Goal: Task Accomplishment & Management: Manage account settings

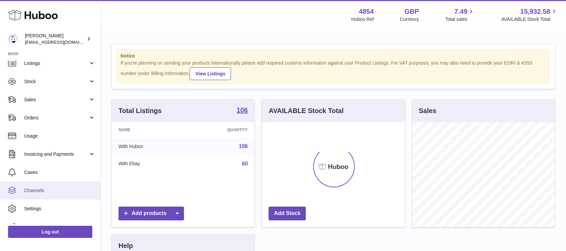
scroll to position [36, 0]
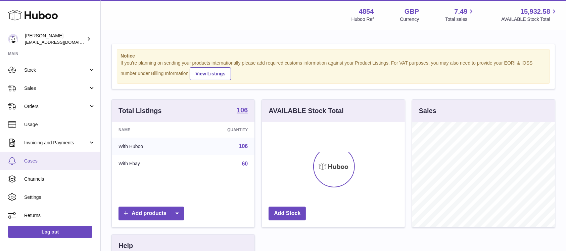
click at [60, 155] on link "Cases" at bounding box center [50, 160] width 100 height 18
click at [74, 154] on link "Cases" at bounding box center [50, 160] width 100 height 18
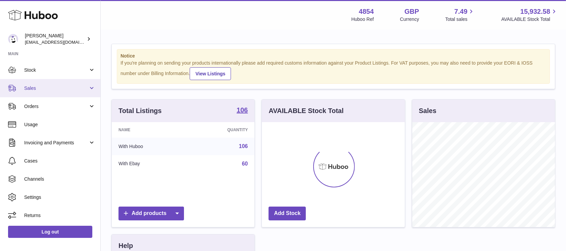
click at [79, 89] on span "Sales" at bounding box center [56, 88] width 64 height 6
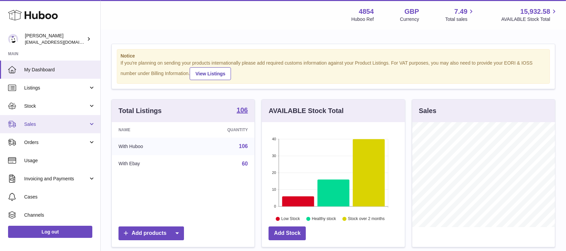
click at [67, 128] on link "Sales" at bounding box center [50, 124] width 100 height 18
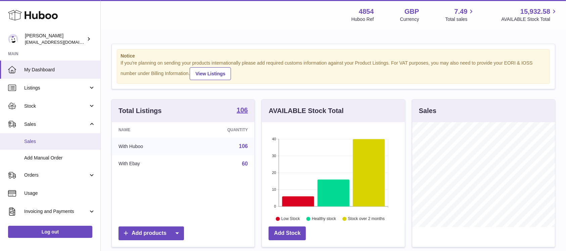
click at [64, 137] on link "Sales" at bounding box center [50, 141] width 100 height 16
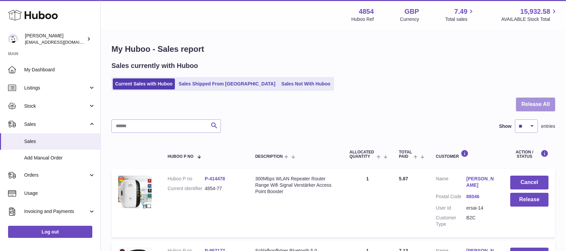
click at [534, 99] on button "Release All" at bounding box center [535, 104] width 39 height 14
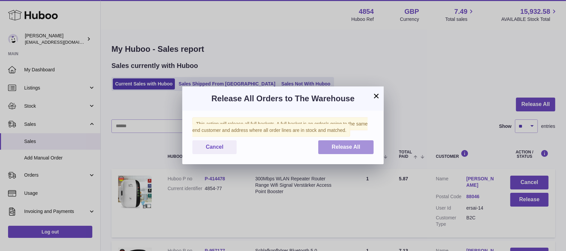
click at [358, 142] on button "Release All" at bounding box center [345, 147] width 55 height 14
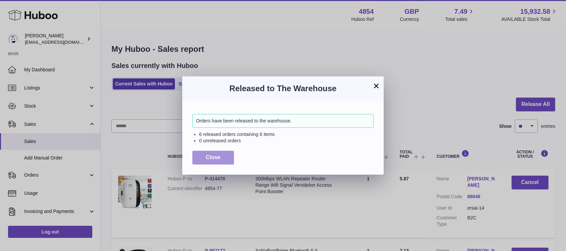
click at [213, 154] on span "Close" at bounding box center [213, 157] width 15 height 6
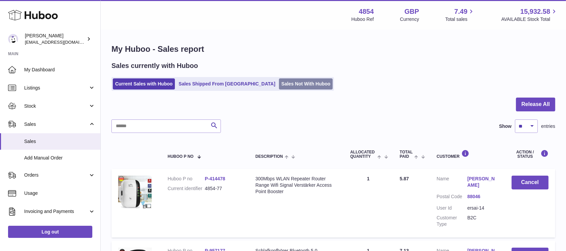
click at [279, 86] on link "Sales Not With Huboo" at bounding box center [306, 83] width 54 height 11
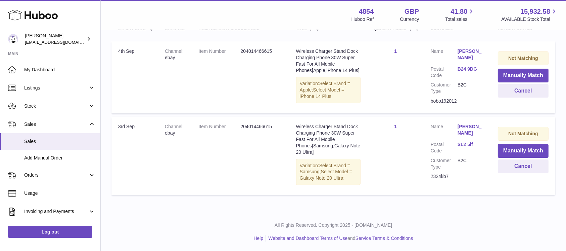
scroll to position [93, 0]
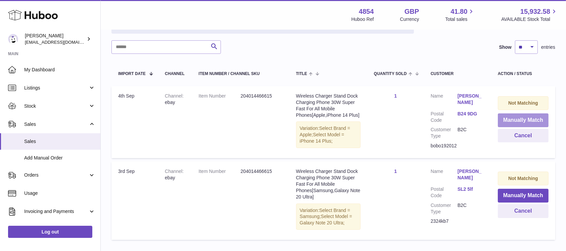
click at [519, 119] on button "Manually Match" at bounding box center [523, 120] width 51 height 14
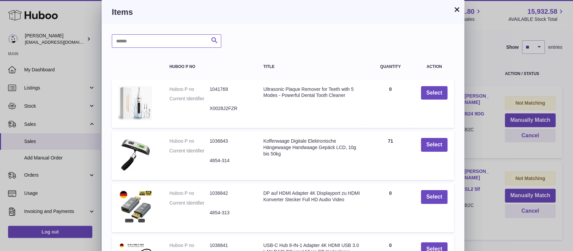
click at [153, 45] on input "text" at bounding box center [166, 40] width 109 height 13
type input "*****"
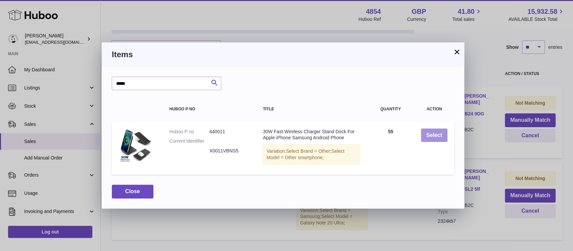
click at [440, 138] on button "Select" at bounding box center [434, 135] width 27 height 14
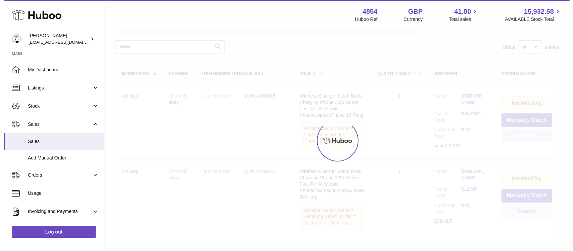
scroll to position [63, 0]
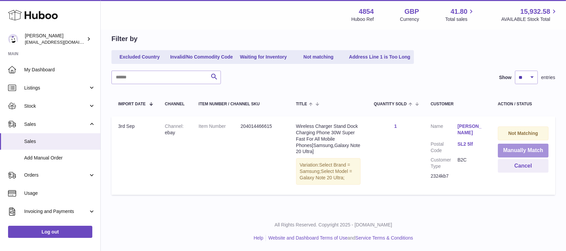
click at [518, 148] on button "Manually Match" at bounding box center [523, 150] width 51 height 14
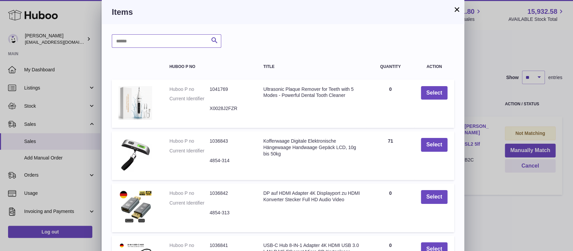
click at [168, 42] on input "text" at bounding box center [166, 40] width 109 height 13
type input "*****"
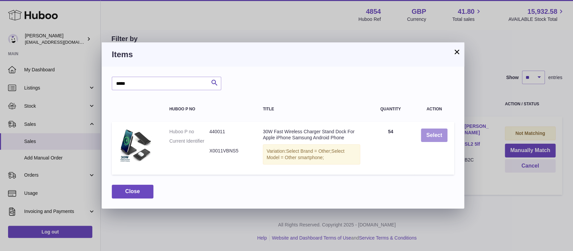
click at [430, 130] on button "Select" at bounding box center [434, 135] width 27 height 14
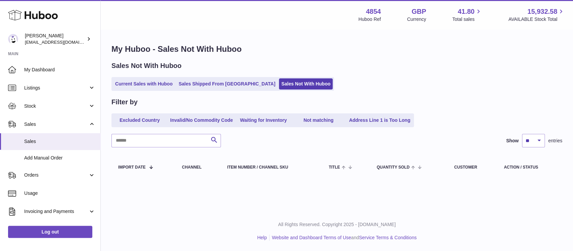
scroll to position [0, 0]
click at [63, 145] on link "Sales" at bounding box center [50, 141] width 100 height 16
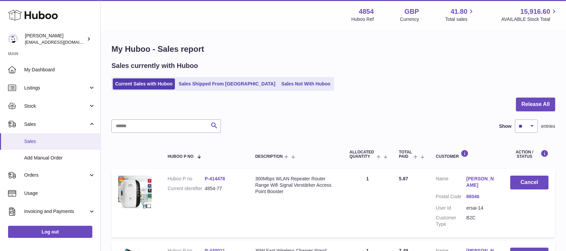
click at [83, 138] on span "Sales" at bounding box center [59, 141] width 71 height 6
click at [542, 105] on button "Release All" at bounding box center [535, 104] width 39 height 14
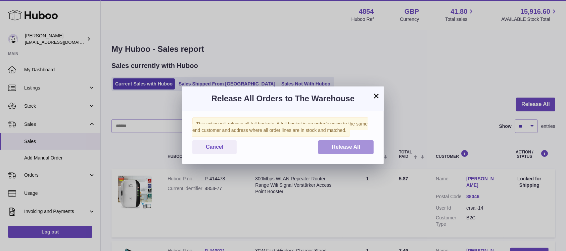
click at [355, 148] on span "Release All" at bounding box center [346, 147] width 29 height 6
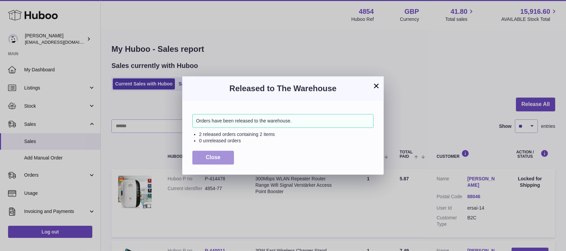
click at [216, 156] on span "Close" at bounding box center [213, 157] width 15 height 6
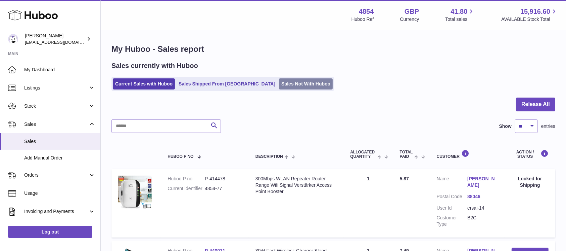
click at [279, 87] on link "Sales Not With Huboo" at bounding box center [306, 83] width 54 height 11
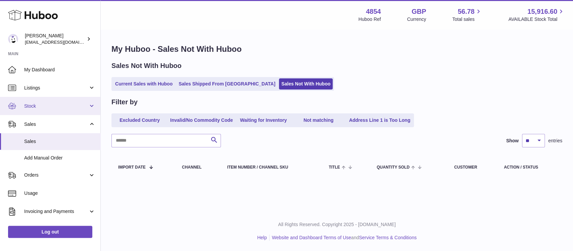
click at [74, 111] on link "Stock" at bounding box center [50, 106] width 100 height 18
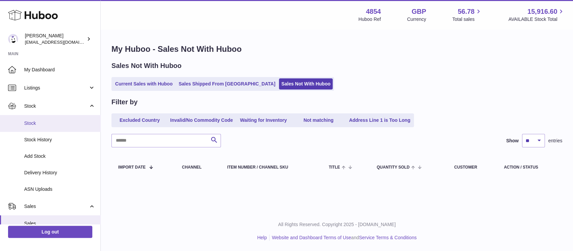
click at [62, 128] on link "Stock" at bounding box center [50, 123] width 100 height 16
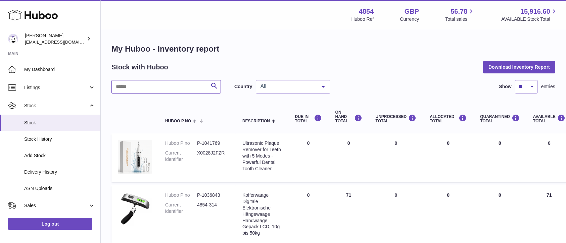
click at [165, 83] on input "text" at bounding box center [165, 86] width 109 height 13
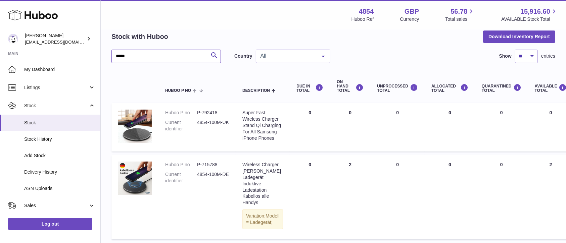
scroll to position [45, 0]
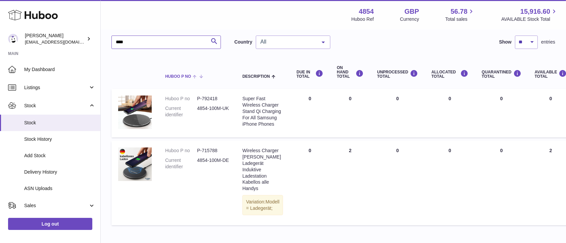
type input "****"
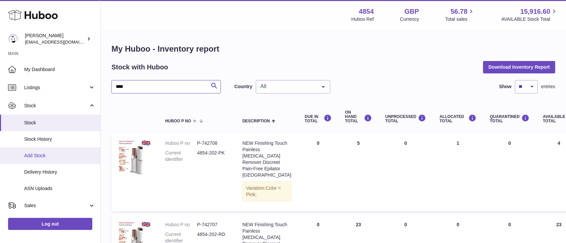
scroll to position [89, 0]
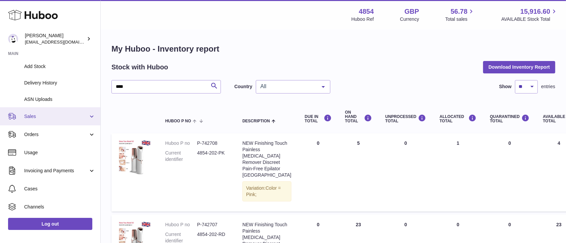
click at [71, 120] on link "Sales" at bounding box center [50, 116] width 100 height 18
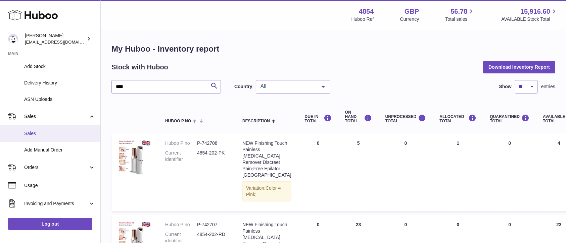
click at [65, 139] on link "Sales" at bounding box center [50, 134] width 100 height 16
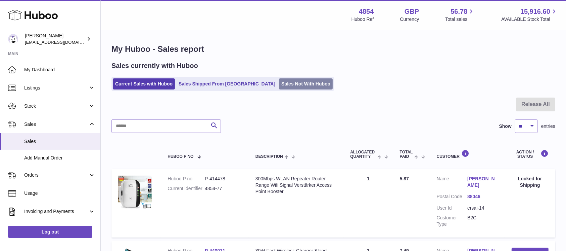
click at [283, 82] on link "Sales Not With Huboo" at bounding box center [306, 83] width 54 height 11
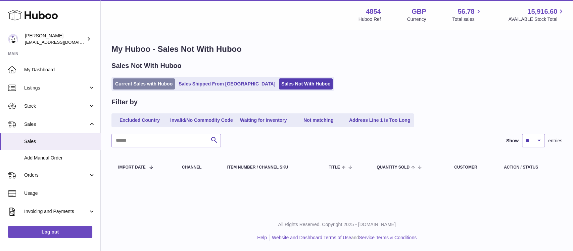
click at [157, 86] on link "Current Sales with Huboo" at bounding box center [144, 83] width 62 height 11
